Goal: Task Accomplishment & Management: Complete application form

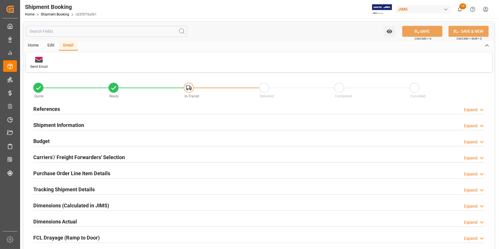
click at [99, 112] on div "References Expand" at bounding box center [258, 108] width 451 height 11
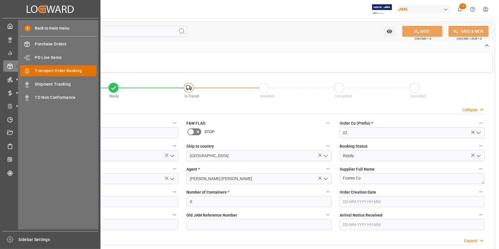
click at [53, 72] on span "Transport Order Booking" at bounding box center [66, 71] width 62 height 6
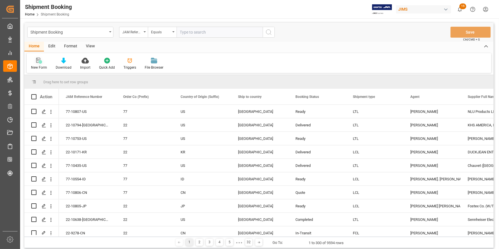
click at [39, 64] on div "New Form" at bounding box center [39, 63] width 25 height 13
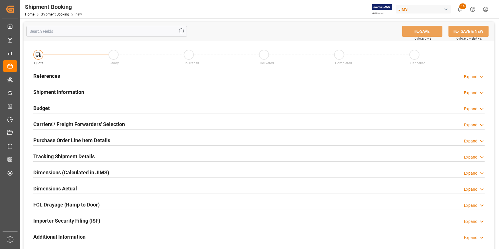
click at [128, 78] on div "References Expand" at bounding box center [258, 75] width 451 height 11
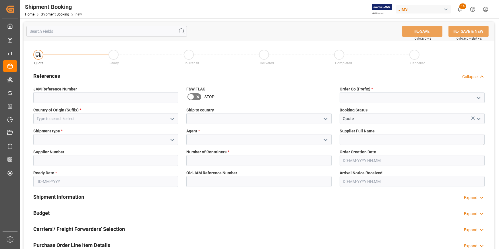
click at [481, 97] on icon "open menu" at bounding box center [478, 97] width 7 height 7
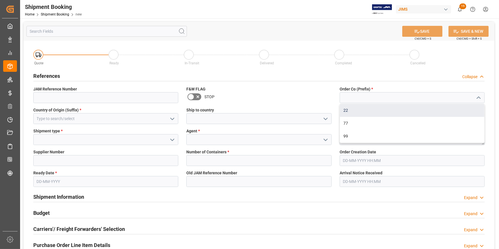
click at [427, 108] on div "22" at bounding box center [412, 110] width 144 height 13
type input "22"
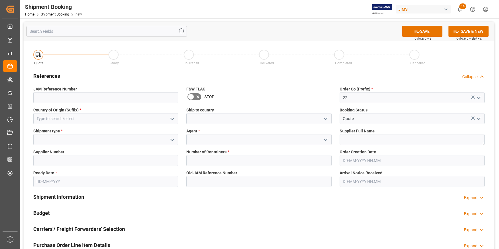
click at [169, 118] on icon "open menu" at bounding box center [172, 118] width 7 height 7
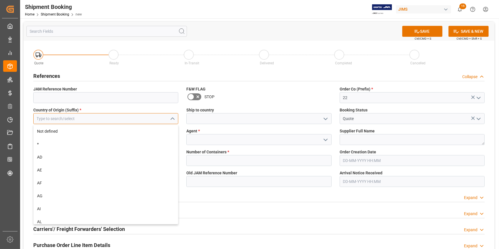
click at [137, 119] on input at bounding box center [105, 118] width 145 height 11
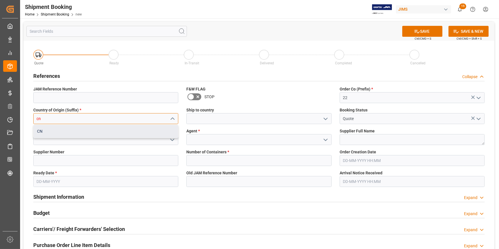
click at [133, 133] on div "CN" at bounding box center [106, 131] width 144 height 13
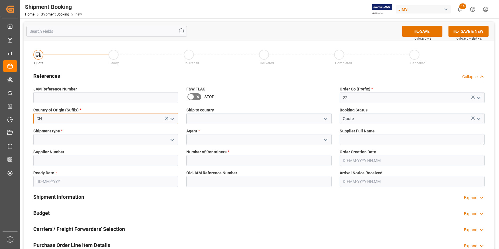
type input "CN"
click at [323, 118] on icon "open menu" at bounding box center [325, 118] width 7 height 7
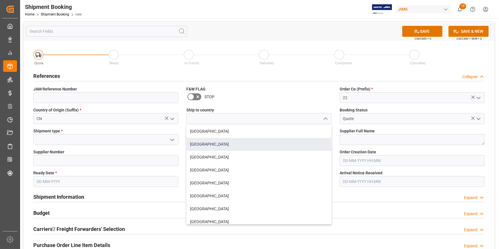
click at [228, 143] on div "[GEOGRAPHIC_DATA]" at bounding box center [259, 144] width 144 height 13
type input "[GEOGRAPHIC_DATA]"
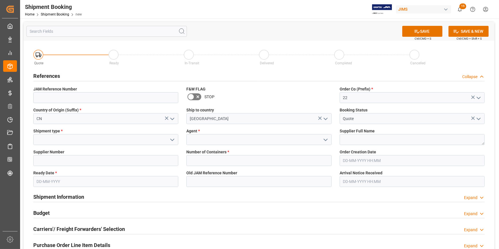
click at [173, 140] on icon "open menu" at bounding box center [172, 139] width 7 height 7
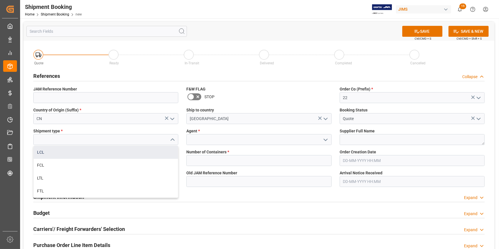
click at [110, 155] on div "LCL" at bounding box center [106, 152] width 144 height 13
type input "LCL"
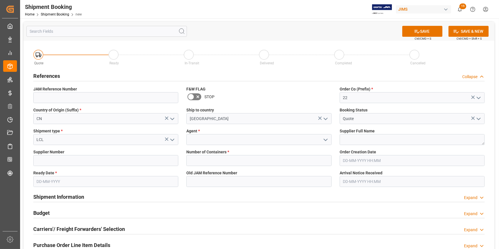
click at [325, 138] on icon "open menu" at bounding box center [325, 139] width 7 height 7
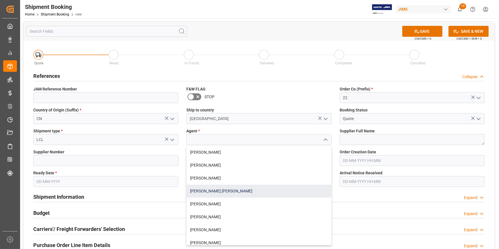
click at [252, 191] on div "[PERSON_NAME] [PERSON_NAME]" at bounding box center [259, 191] width 144 height 13
type input "[PERSON_NAME] [PERSON_NAME]"
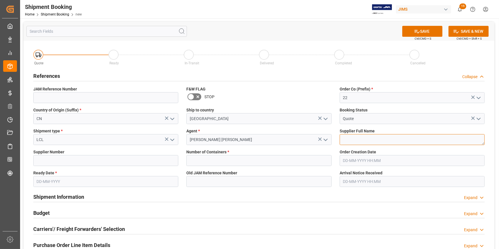
click at [354, 140] on textarea at bounding box center [412, 139] width 145 height 11
paste textarea "Dual GmbH ([GEOGRAPHIC_DATA])"
type textarea "Dual GmbH ([GEOGRAPHIC_DATA])"
click at [60, 162] on input at bounding box center [105, 160] width 145 height 11
paste input "679520"
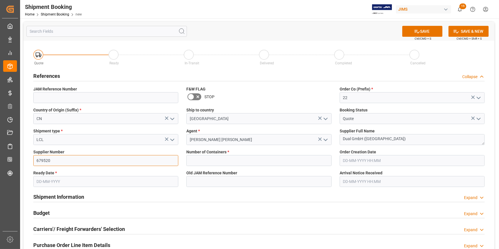
type input "679520"
click at [70, 180] on input "text" at bounding box center [105, 181] width 145 height 11
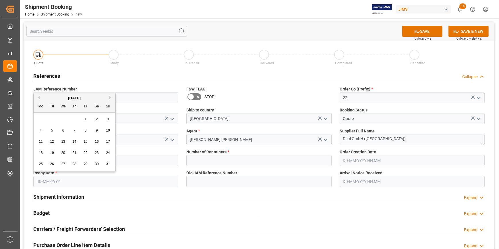
click at [111, 97] on button "Next Month" at bounding box center [110, 97] width 3 height 3
click at [64, 128] on div "10" at bounding box center [63, 130] width 7 height 7
type input "[DATE]"
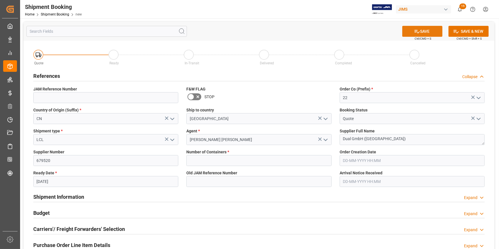
click at [424, 30] on button "SAVE" at bounding box center [422, 31] width 40 height 11
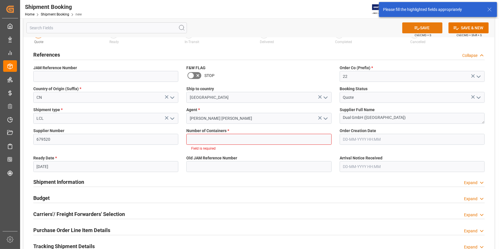
scroll to position [26, 0]
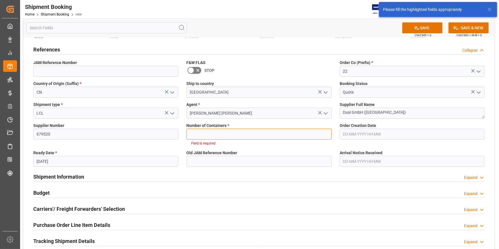
click at [227, 135] on input "text" at bounding box center [258, 134] width 145 height 11
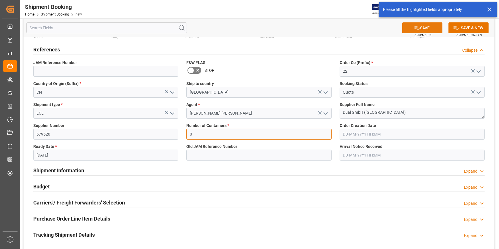
type input "0"
click at [423, 29] on button "SAVE" at bounding box center [422, 27] width 40 height 11
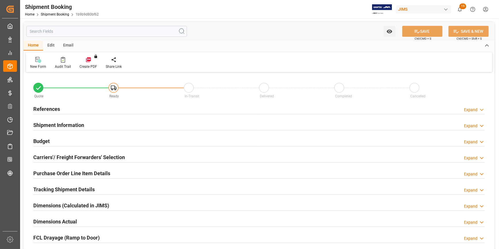
type input "0"
type input "[DATE]"
click at [87, 111] on div "References Expand" at bounding box center [258, 108] width 451 height 11
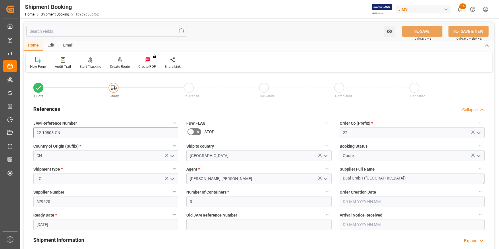
drag, startPoint x: 68, startPoint y: 134, endPoint x: 28, endPoint y: 132, distance: 39.7
click at [28, 132] on div "Quote Ready In-Transit Delivered Completed Cancelled References Collapse JAM Re…" at bounding box center [259, 252] width 471 height 357
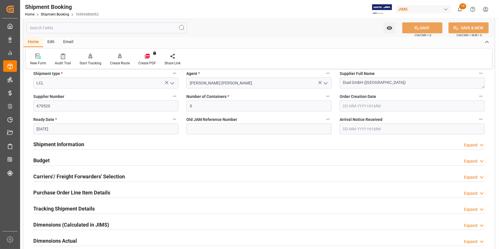
scroll to position [104, 0]
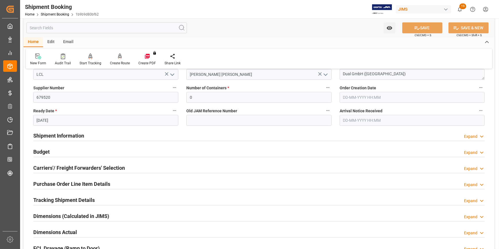
click at [140, 168] on div "Carriers'/ Freight Forwarders' Selection Expand" at bounding box center [258, 167] width 451 height 11
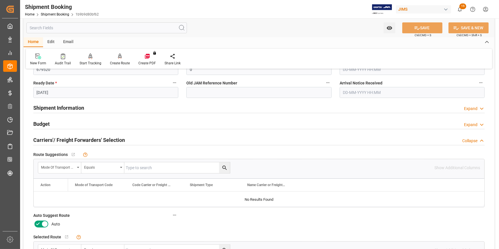
scroll to position [157, 0]
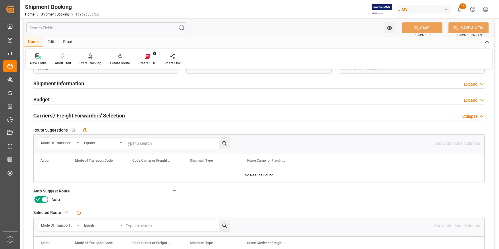
click at [39, 200] on icon at bounding box center [37, 199] width 7 height 7
click at [0, 0] on input "checkbox" at bounding box center [0, 0] width 0 height 0
click at [428, 30] on button "SAVE" at bounding box center [422, 27] width 40 height 11
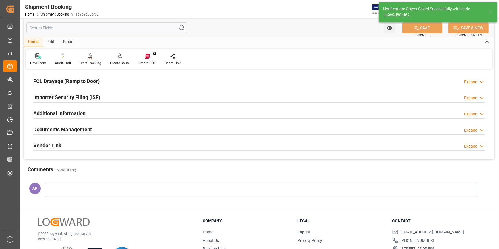
scroll to position [42, 0]
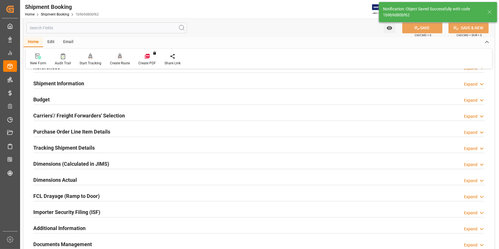
click at [119, 59] on icon at bounding box center [120, 56] width 4 height 6
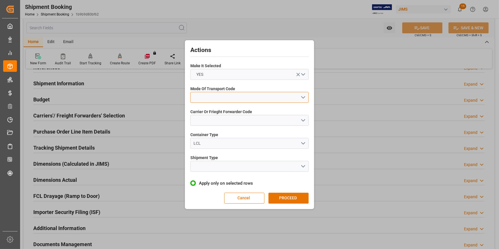
click at [305, 98] on button "open menu" at bounding box center [249, 97] width 118 height 11
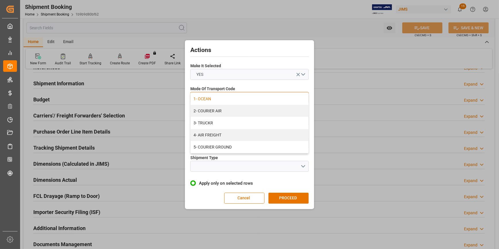
click at [236, 99] on div "1- OCEAN" at bounding box center [250, 99] width 118 height 12
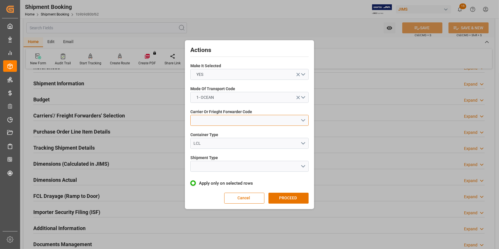
click at [300, 118] on button "open menu" at bounding box center [249, 120] width 118 height 11
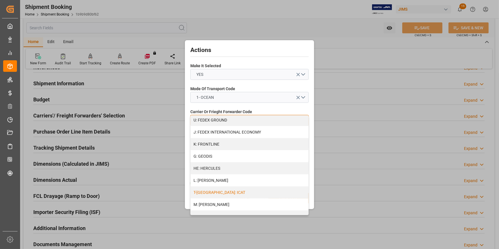
scroll to position [209, 0]
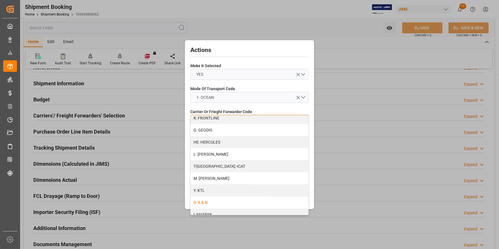
click at [227, 203] on div "D: K & N" at bounding box center [250, 202] width 118 height 12
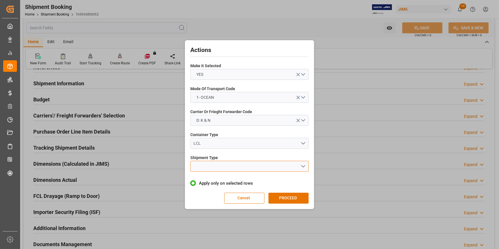
click at [303, 166] on button "open menu" at bounding box center [249, 166] width 118 height 11
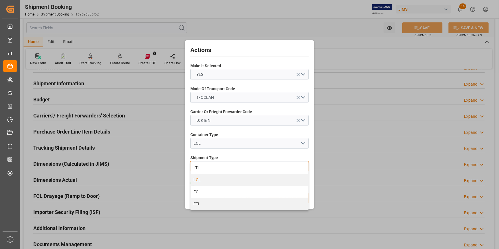
click at [228, 181] on div "LCL" at bounding box center [250, 180] width 118 height 12
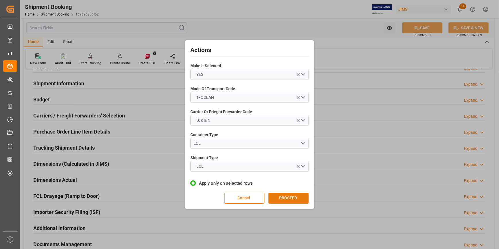
click at [279, 196] on button "PROCEED" at bounding box center [289, 198] width 40 height 11
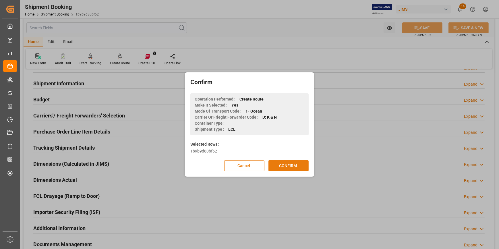
click at [289, 167] on button "CONFIRM" at bounding box center [289, 165] width 40 height 11
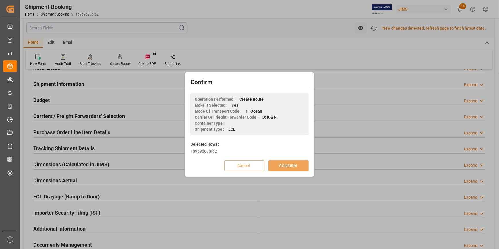
scroll to position [42, 0]
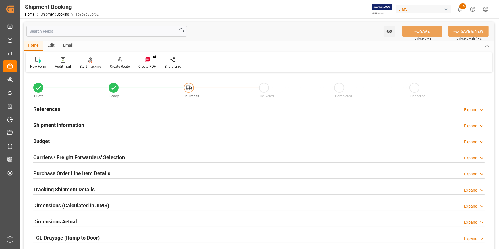
drag, startPoint x: 117, startPoint y: 138, endPoint x: 124, endPoint y: 140, distance: 6.9
click at [118, 138] on div "Budget Expand" at bounding box center [258, 140] width 451 height 11
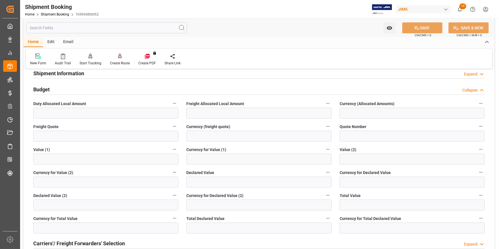
scroll to position [52, 0]
click at [80, 134] on input "text" at bounding box center [105, 135] width 145 height 11
type input "1500"
click at [226, 140] on input at bounding box center [258, 135] width 145 height 11
type input "USD"
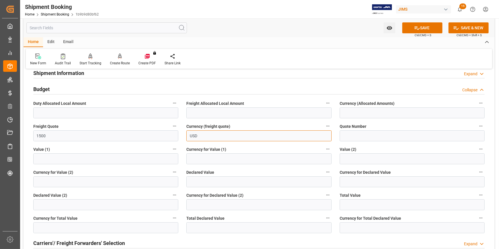
scroll to position [0, 0]
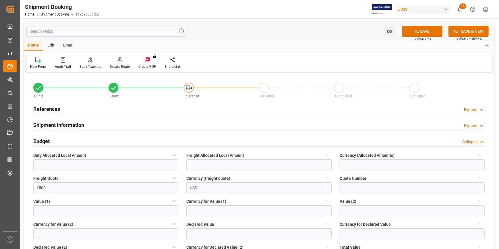
click at [65, 107] on div "References Expand" at bounding box center [258, 108] width 451 height 11
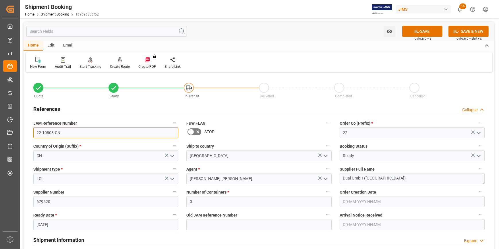
drag, startPoint x: 64, startPoint y: 133, endPoint x: 27, endPoint y: 132, distance: 37.4
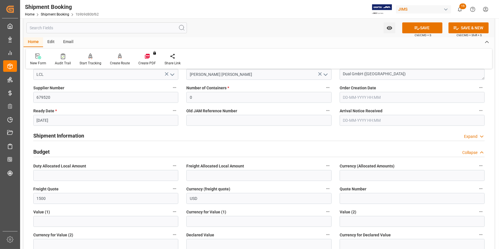
scroll to position [130, 0]
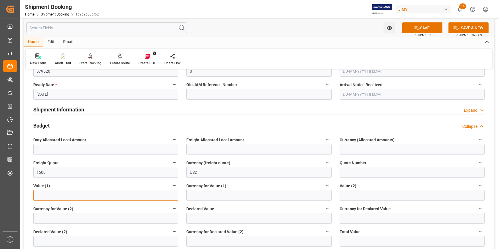
click at [79, 193] on input "text" at bounding box center [105, 195] width 145 height 11
type input "12000"
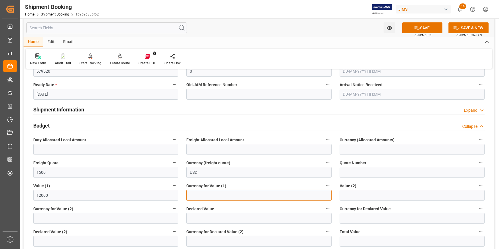
click at [221, 196] on input at bounding box center [258, 195] width 145 height 11
type input "USD"
click at [428, 26] on button "SAVE" at bounding box center [422, 27] width 40 height 11
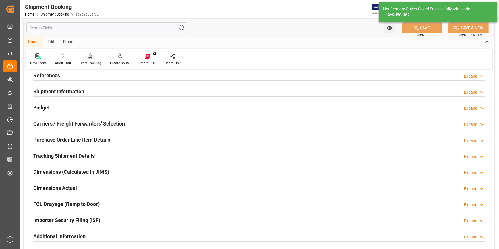
scroll to position [68, 0]
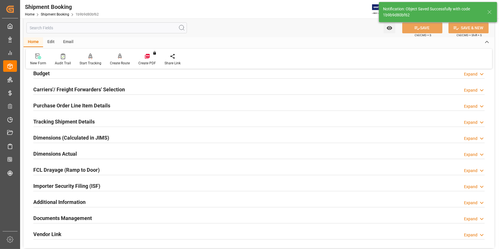
click at [131, 91] on div "Carriers'/ Freight Forwarders' Selection Expand" at bounding box center [258, 89] width 451 height 11
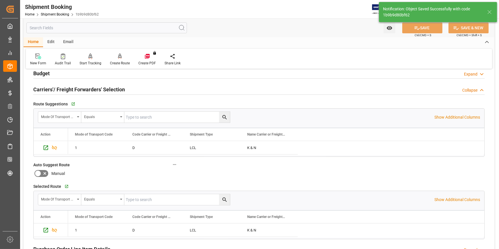
click at [132, 89] on div "Carriers'/ Freight Forwarders' Selection Collapse" at bounding box center [258, 89] width 451 height 11
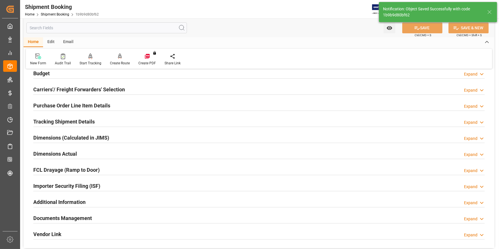
drag, startPoint x: 130, startPoint y: 103, endPoint x: 134, endPoint y: 106, distance: 4.8
click at [130, 104] on div "Purchase Order Line Item Details Expand" at bounding box center [258, 105] width 451 height 11
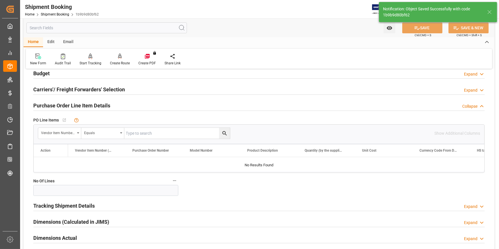
click at [138, 109] on div "Purchase Order Line Item Details Collapse" at bounding box center [258, 105] width 451 height 11
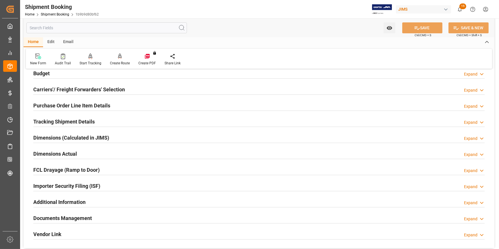
click at [112, 121] on div "Tracking Shipment Details Expand" at bounding box center [258, 121] width 451 height 11
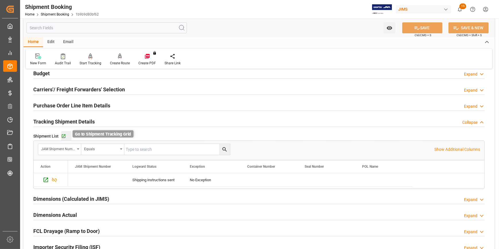
click at [64, 136] on icon "button" at bounding box center [63, 136] width 5 height 5
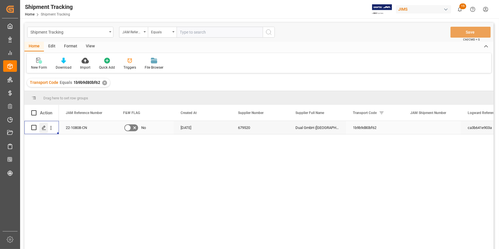
click at [45, 128] on icon "Press SPACE to select this row." at bounding box center [44, 128] width 5 height 5
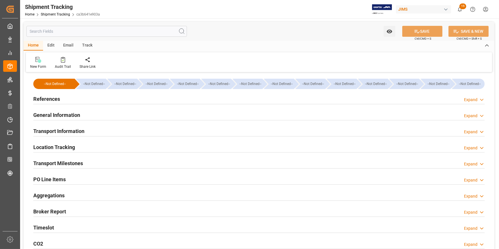
type input "29-08-2025"
click at [94, 99] on div "References Expand" at bounding box center [258, 98] width 451 height 11
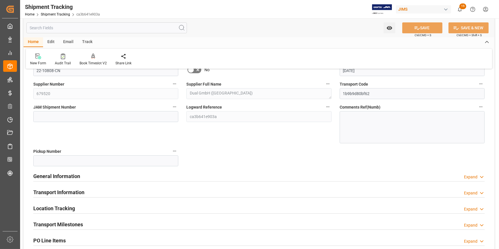
drag, startPoint x: 123, startPoint y: 172, endPoint x: 128, endPoint y: 173, distance: 5.5
click at [123, 173] on div "General Information Expand" at bounding box center [258, 175] width 451 height 11
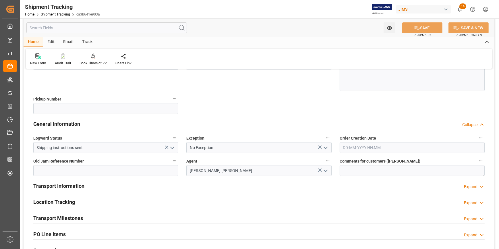
scroll to position [130, 0]
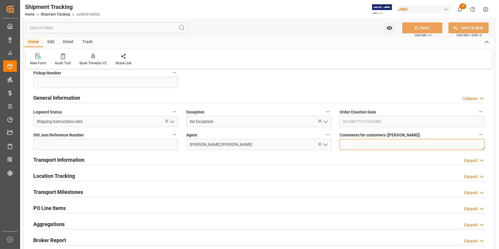
click at [347, 143] on textarea at bounding box center [412, 144] width 145 height 11
type textarea "DO NOT RECEIVE IN E1"
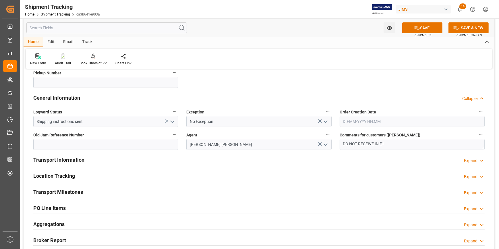
click at [182, 159] on div "Transport Information Expand" at bounding box center [258, 159] width 451 height 11
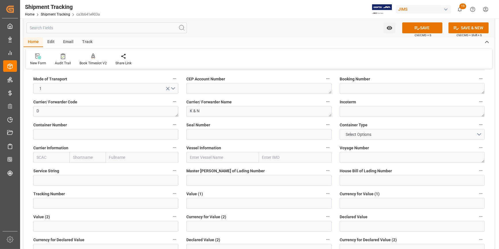
scroll to position [235, 0]
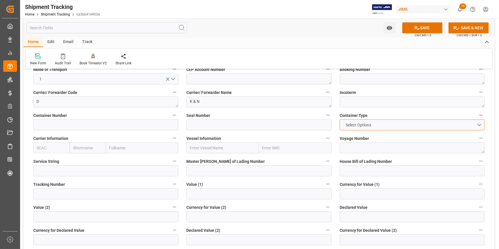
click at [480, 124] on button "Select Options" at bounding box center [412, 124] width 145 height 11
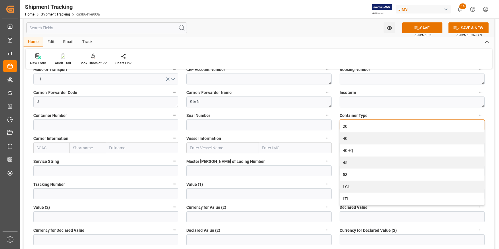
click at [385, 186] on div "LCL" at bounding box center [412, 187] width 144 height 12
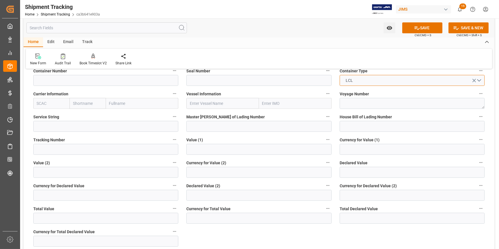
scroll to position [287, 0]
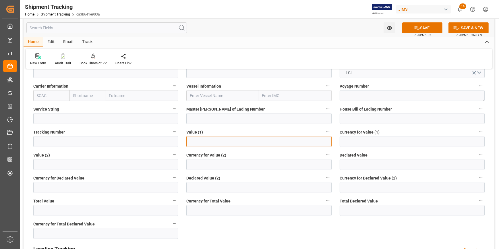
click at [206, 142] on input "text" at bounding box center [258, 141] width 145 height 11
type input "12000"
click at [360, 146] on input at bounding box center [412, 141] width 145 height 11
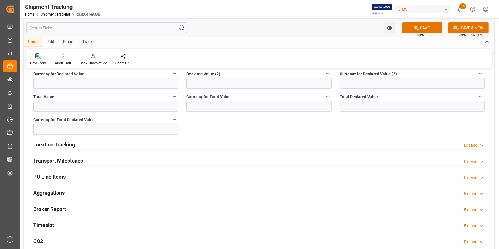
type input "USD"
click at [91, 160] on div "Transport Milestones Expand" at bounding box center [258, 160] width 451 height 11
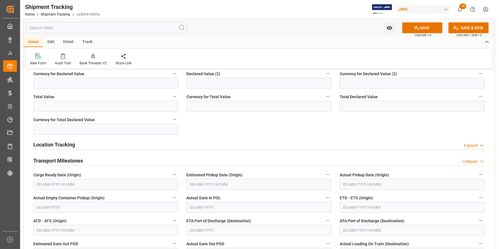
scroll to position [418, 0]
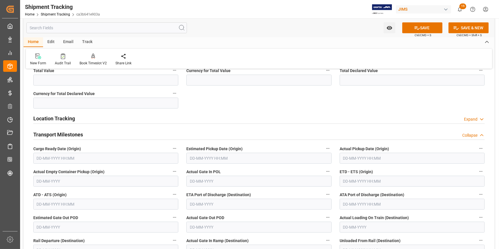
click at [101, 160] on input "text" at bounding box center [105, 158] width 145 height 11
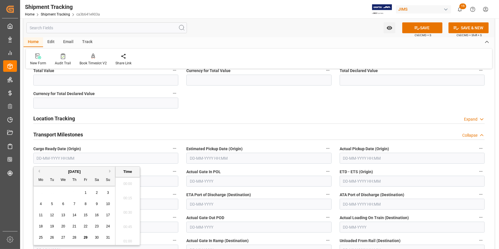
scroll to position [878, 0]
click at [110, 172] on button "Next Month" at bounding box center [110, 170] width 3 height 3
click at [63, 204] on span "10" at bounding box center [63, 204] width 4 height 4
type input "10-09-2025 00:00"
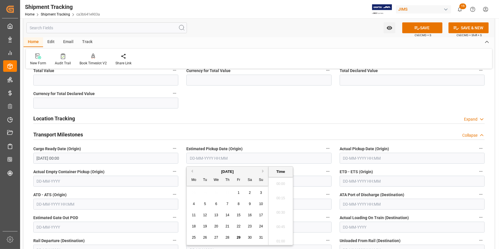
click at [196, 156] on input "text" at bounding box center [258, 158] width 145 height 11
click at [264, 169] on button "Next Month" at bounding box center [263, 170] width 3 height 3
click at [249, 214] on span "20" at bounding box center [250, 215] width 4 height 4
type input "20-09-2025 00:00"
click at [360, 178] on input "text" at bounding box center [412, 181] width 145 height 11
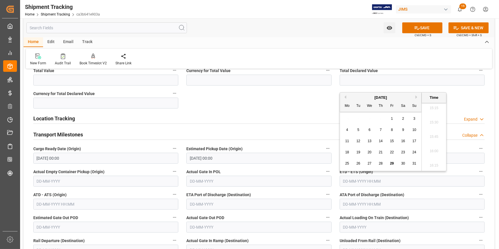
click at [415, 96] on div "[DATE]" at bounding box center [381, 98] width 82 height 6
click at [416, 97] on button "Next Month" at bounding box center [417, 96] width 3 height 3
click at [402, 142] on span "20" at bounding box center [403, 141] width 4 height 4
type input "20-09-2025 00:00"
click at [281, 194] on label "ETA Port of Discharge (Destination)" at bounding box center [258, 195] width 145 height 8
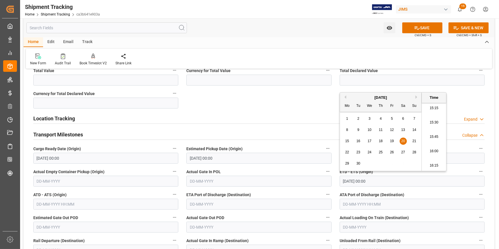
click at [324, 194] on button "ETA Port of Discharge (Destination)" at bounding box center [327, 194] width 7 height 7
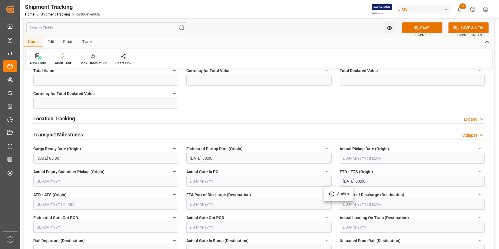
click at [281, 191] on div at bounding box center [249, 124] width 499 height 249
click at [282, 191] on label "ETA Port of Discharge (Destination)" at bounding box center [258, 195] width 145 height 8
click at [324, 191] on button "ETA Port of Discharge (Destination)" at bounding box center [327, 194] width 7 height 7
click at [284, 189] on div at bounding box center [249, 124] width 499 height 249
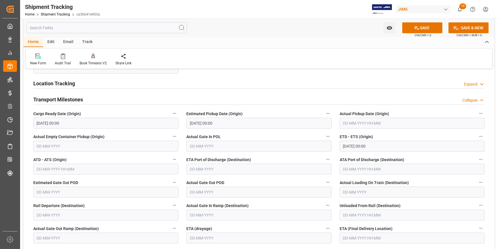
scroll to position [522, 0]
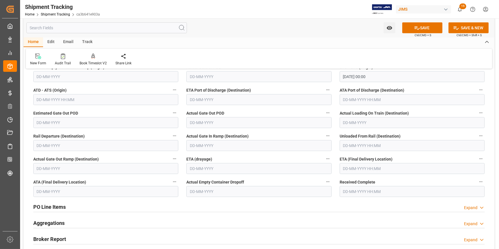
click at [350, 167] on input "text" at bounding box center [412, 168] width 145 height 11
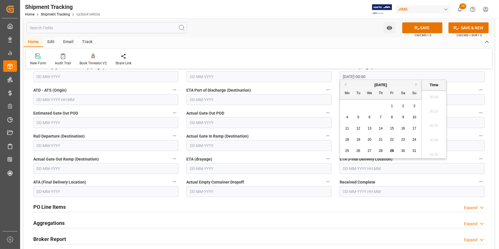
scroll to position [878, 0]
click at [416, 84] on button "Next Month" at bounding box center [417, 84] width 3 height 3
click at [356, 150] on span "30" at bounding box center [358, 151] width 4 height 4
type input "30-09-2025 00:00"
click at [422, 31] on button "SAVE" at bounding box center [422, 27] width 40 height 11
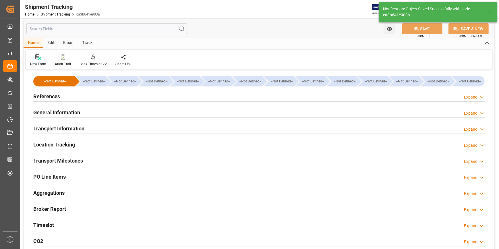
scroll to position [0, 0]
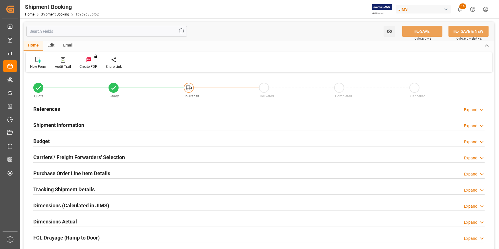
type input "0"
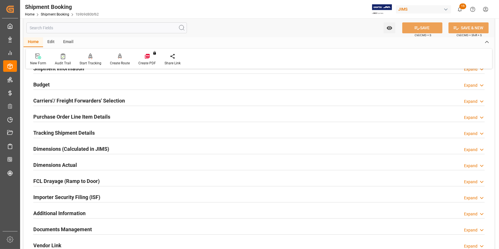
scroll to position [78, 0]
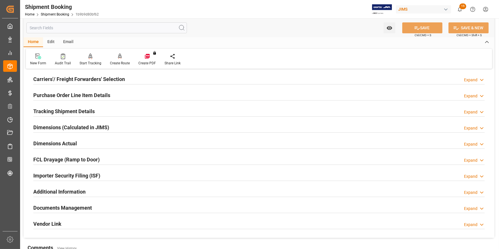
click at [112, 142] on div "Dimensions Actual Expand" at bounding box center [258, 143] width 451 height 11
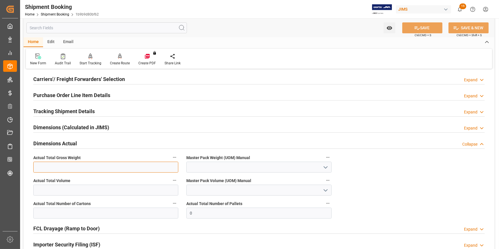
click at [78, 169] on input "text" at bounding box center [105, 167] width 145 height 11
type input "408.32"
click at [325, 167] on icon "open menu" at bounding box center [325, 167] width 7 height 7
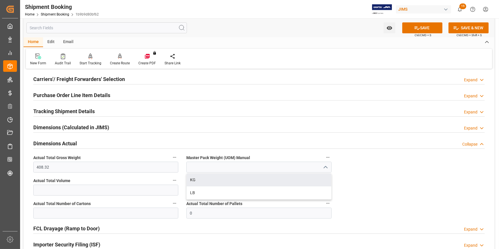
click at [258, 177] on div "KG" at bounding box center [259, 179] width 144 height 13
type input "KG"
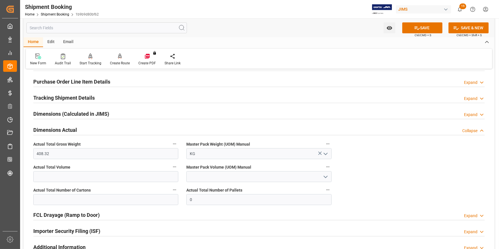
scroll to position [104, 0]
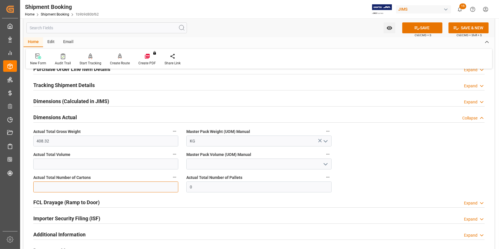
click at [82, 188] on input "text" at bounding box center [105, 187] width 145 height 11
type input "52"
click at [111, 165] on input "text" at bounding box center [105, 164] width 145 height 11
type input "3.268"
click at [327, 163] on polyline "open menu" at bounding box center [325, 164] width 3 height 2
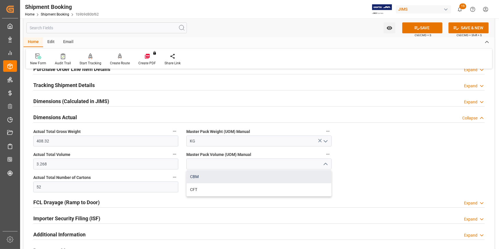
click at [249, 172] on div "CBM" at bounding box center [259, 176] width 144 height 13
type input "CBM"
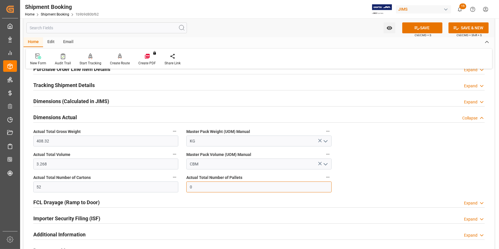
click at [200, 185] on input "0" at bounding box center [258, 187] width 145 height 11
drag, startPoint x: 185, startPoint y: 183, endPoint x: 182, endPoint y: 183, distance: 3.2
click at [182, 183] on div "Quote Ready In-Transit Delivered Completed Cancelled References Expand JAM Refe…" at bounding box center [259, 125] width 471 height 311
type input "2"
click at [423, 28] on button "SAVE" at bounding box center [422, 27] width 40 height 11
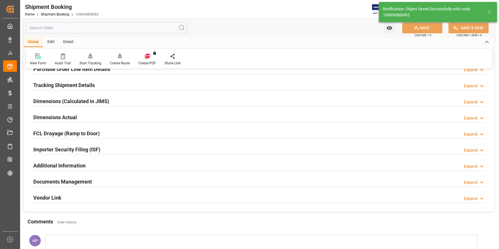
drag, startPoint x: 123, startPoint y: 180, endPoint x: 135, endPoint y: 178, distance: 11.9
click at [123, 180] on div "Documents Management Expand" at bounding box center [258, 181] width 451 height 11
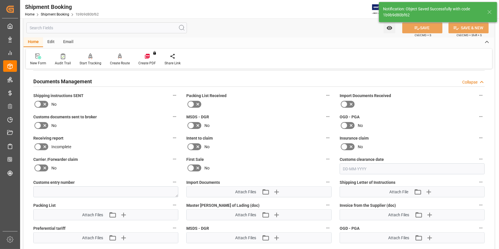
scroll to position [235, 0]
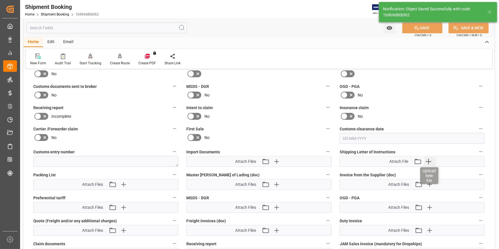
click at [429, 161] on icon "button" at bounding box center [428, 161] width 5 height 5
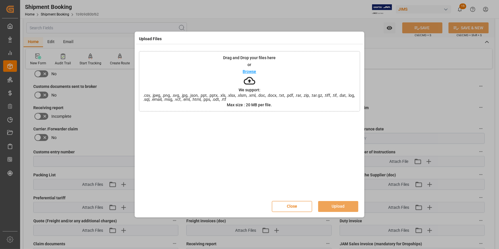
click at [248, 71] on p "Browse" at bounding box center [249, 72] width 13 height 4
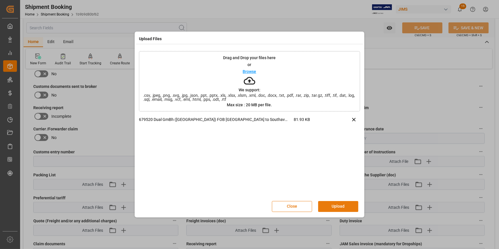
click at [341, 207] on button "Upload" at bounding box center [338, 206] width 40 height 11
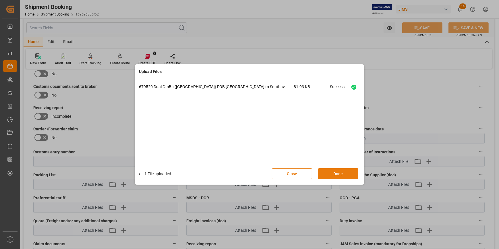
click at [339, 173] on button "Done" at bounding box center [338, 173] width 40 height 11
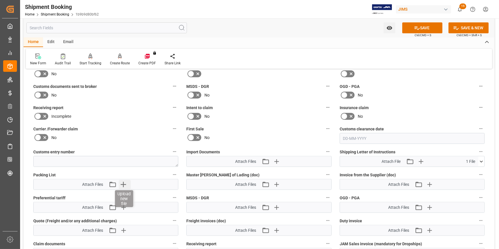
click at [123, 183] on icon "button" at bounding box center [123, 184] width 5 height 5
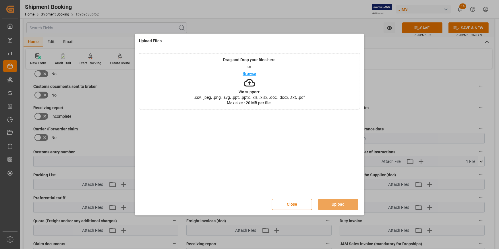
click at [249, 73] on p "Browse" at bounding box center [249, 74] width 13 height 4
click at [335, 203] on button "Upload" at bounding box center [338, 204] width 40 height 11
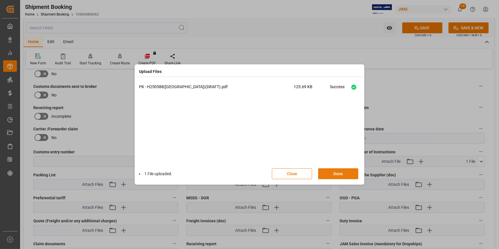
click at [338, 175] on button "Done" at bounding box center [338, 173] width 40 height 11
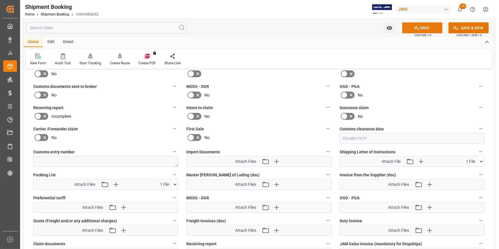
click at [421, 28] on button "SAVE" at bounding box center [422, 27] width 40 height 11
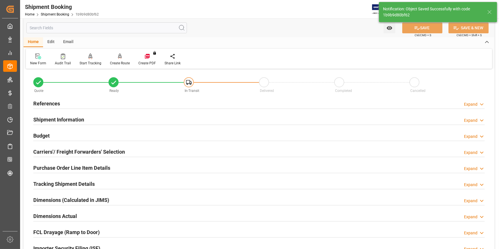
scroll to position [0, 0]
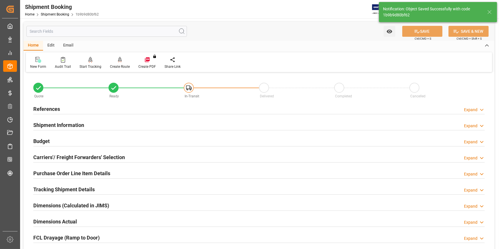
click at [67, 45] on div "Email" at bounding box center [68, 46] width 19 height 10
click at [42, 59] on icon at bounding box center [39, 61] width 8 height 4
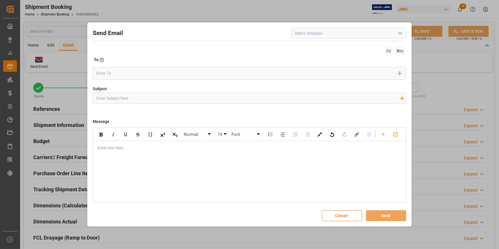
click at [401, 35] on icon "open menu" at bounding box center [400, 33] width 7 height 7
click at [370, 43] on div "2BOOK - Ocean - Air freight" at bounding box center [349, 46] width 114 height 13
type input "2BOOK - Ocean - Air freight"
type input "2BOOK {{jamReferenceNumber}} {{supplierFullName}} Ship from: {{country}} Ship t…"
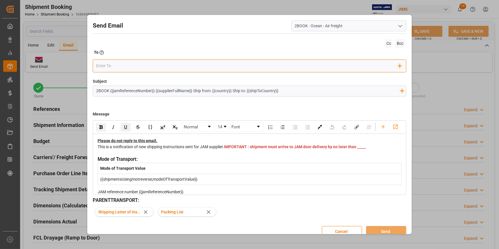
click at [173, 68] on input "email" at bounding box center [247, 66] width 302 height 9
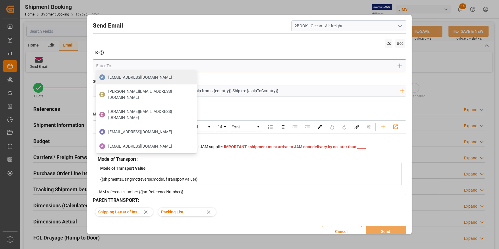
type input "[DOMAIN_NAME][EMAIL_ADDRESS][PERSON_NAME][DOMAIN_NAME]"
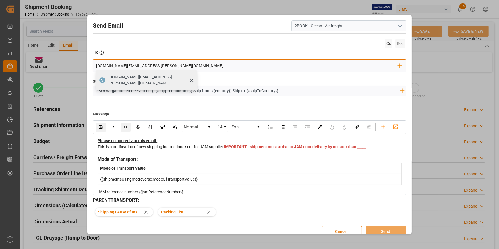
click at [133, 78] on span "[DOMAIN_NAME][EMAIL_ADDRESS][PERSON_NAME][DOMAIN_NAME]" at bounding box center [150, 80] width 84 height 12
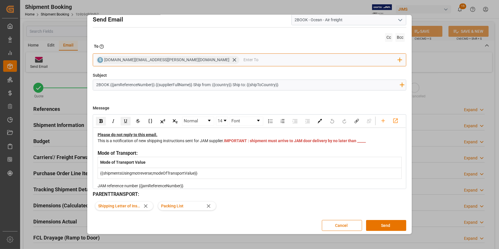
scroll to position [8, 0]
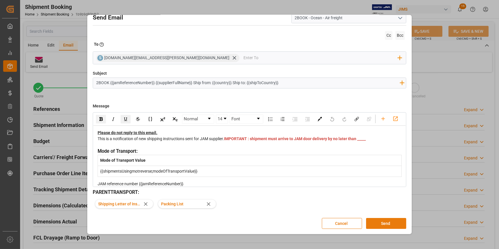
click at [378, 221] on button "Send" at bounding box center [386, 223] width 40 height 11
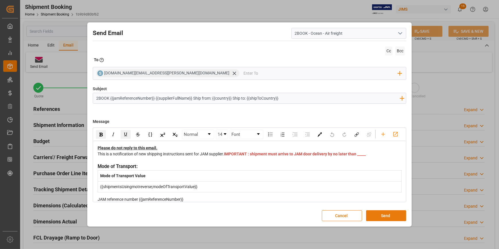
scroll to position [0, 0]
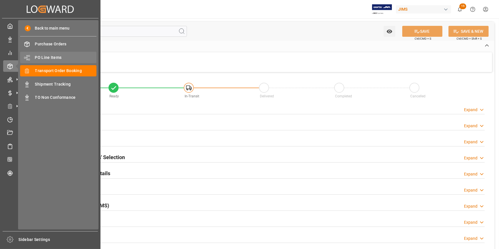
click at [42, 55] on span "PO Line Items" at bounding box center [66, 58] width 62 height 6
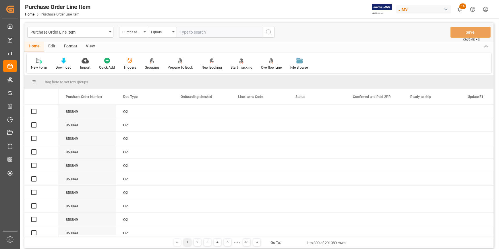
click at [141, 31] on div "Purchase Order Number" at bounding box center [132, 31] width 20 height 7
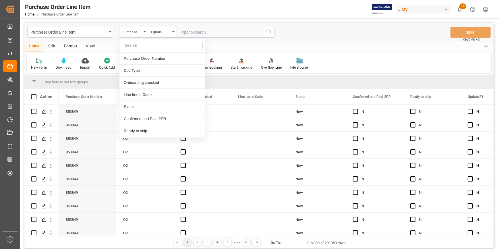
click at [140, 31] on div "Purchase Order Number" at bounding box center [132, 31] width 20 height 7
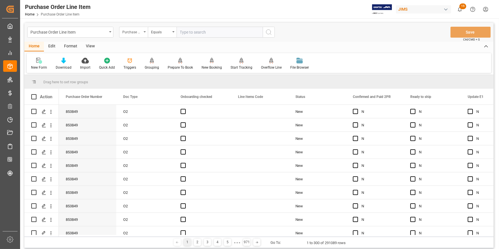
click at [141, 31] on div "Purchase Order Number" at bounding box center [132, 31] width 20 height 7
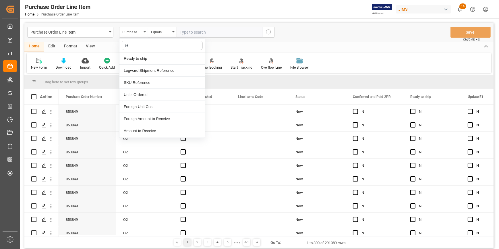
type input "ref"
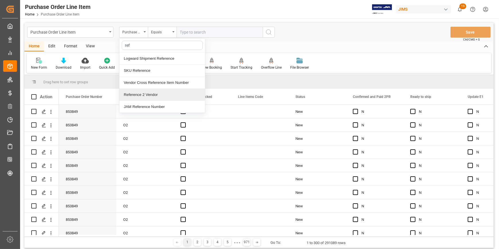
click at [152, 92] on div "Reference 2 Vendor" at bounding box center [162, 95] width 86 height 12
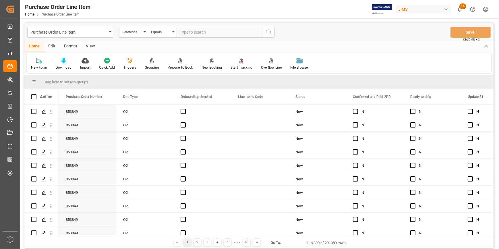
drag, startPoint x: 175, startPoint y: 31, endPoint x: 184, endPoint y: 30, distance: 8.6
click at [176, 31] on div "Equals" at bounding box center [162, 32] width 29 height 11
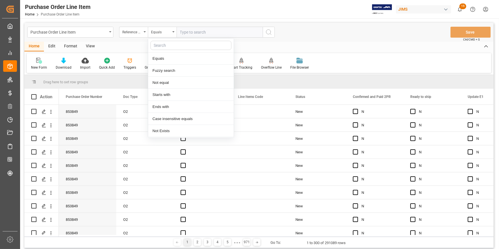
click at [185, 30] on input "text" at bounding box center [220, 32] width 86 height 11
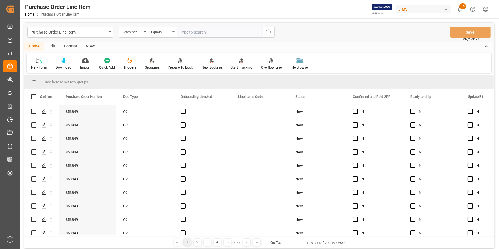
paste input "22-10578-[GEOGRAPHIC_DATA]"
type input "22-10578-[GEOGRAPHIC_DATA]"
click at [268, 31] on icon "search button" at bounding box center [268, 32] width 7 height 7
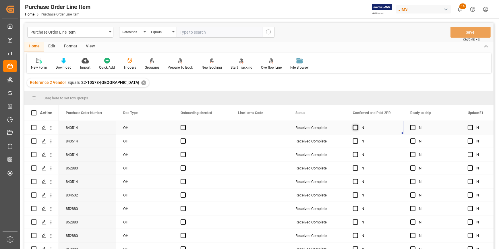
click at [355, 128] on span "Press SPACE to select this row." at bounding box center [355, 127] width 5 height 5
click at [357, 125] on input "Press SPACE to select this row." at bounding box center [357, 125] width 0 height 0
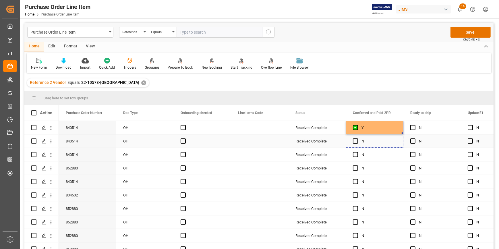
drag, startPoint x: 402, startPoint y: 132, endPoint x: 387, endPoint y: 209, distance: 78.6
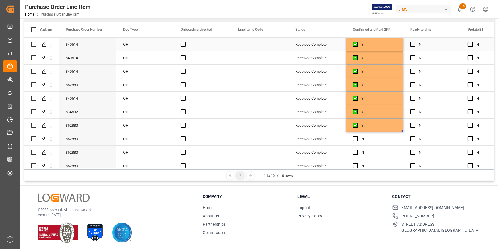
scroll to position [85, 0]
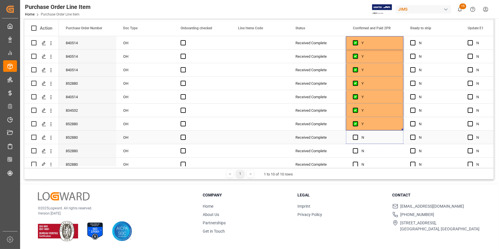
drag, startPoint x: 402, startPoint y: 129, endPoint x: 395, endPoint y: 158, distance: 29.8
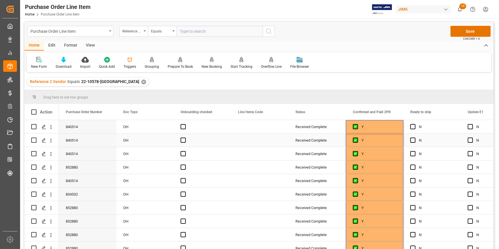
scroll to position [0, 0]
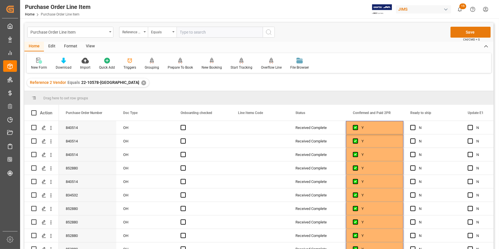
click at [468, 32] on button "Save" at bounding box center [471, 32] width 40 height 11
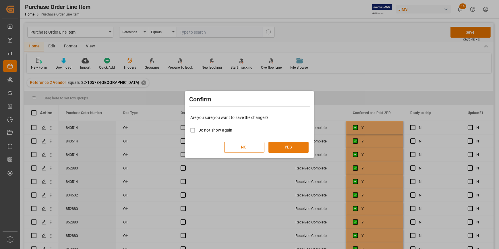
click at [288, 149] on button "YES" at bounding box center [289, 147] width 40 height 11
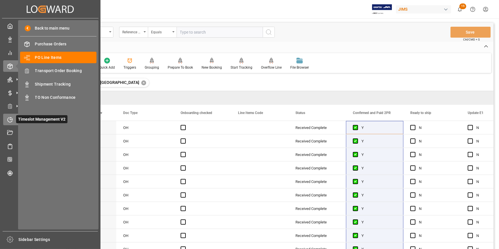
click at [9, 119] on icon at bounding box center [10, 120] width 6 height 6
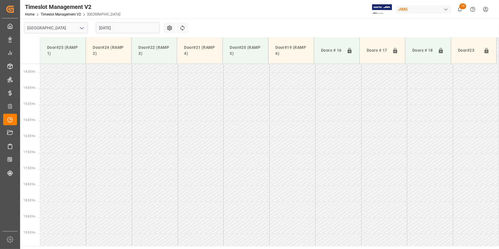
scroll to position [485, 0]
click at [81, 28] on polyline "open menu" at bounding box center [81, 28] width 3 height 2
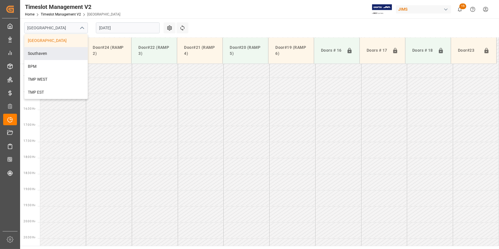
click at [59, 50] on div "Southaven" at bounding box center [55, 53] width 63 height 13
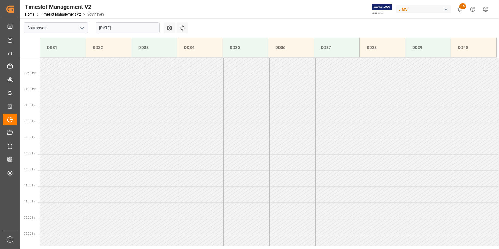
click at [115, 28] on input "[DATE]" at bounding box center [128, 27] width 64 height 11
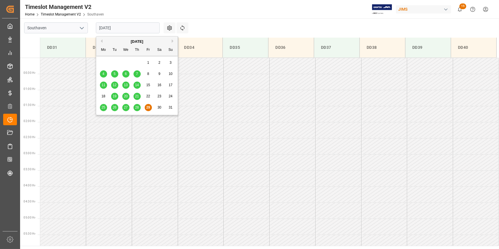
click at [172, 40] on button "Next Month" at bounding box center [173, 40] width 3 height 3
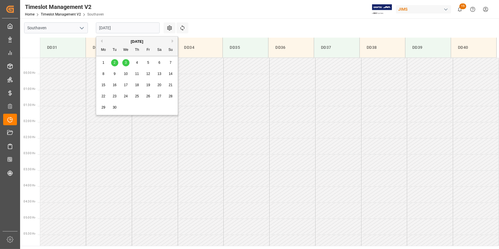
click at [114, 63] on span "2" at bounding box center [115, 63] width 2 height 4
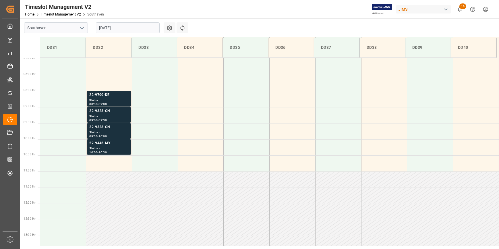
scroll to position [239, 0]
click at [116, 28] on input "[DATE]" at bounding box center [128, 27] width 64 height 11
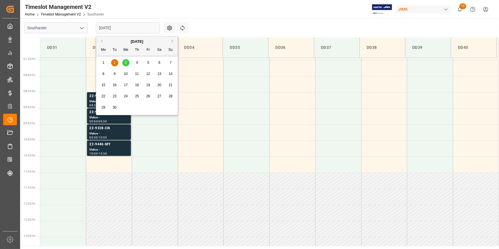
click at [126, 61] on span "3" at bounding box center [126, 63] width 2 height 4
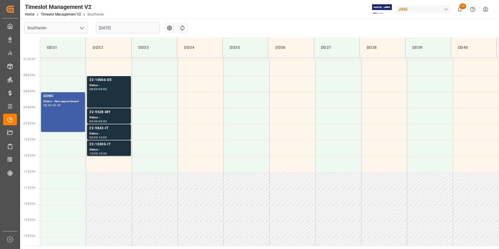
click at [70, 111] on div "GOMC Status - New appointment 08:30 - 09:45" at bounding box center [62, 111] width 39 height 37
